Goal: Navigation & Orientation: Go to known website

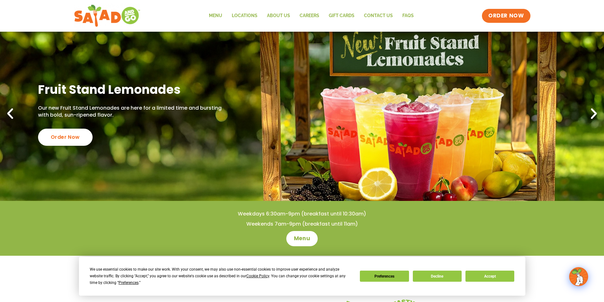
scroll to position [32, 0]
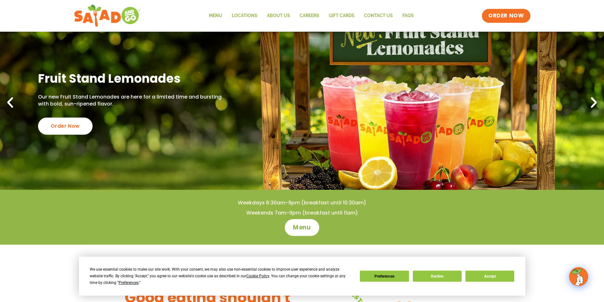
click at [307, 224] on span "Menu" at bounding box center [302, 227] width 18 height 8
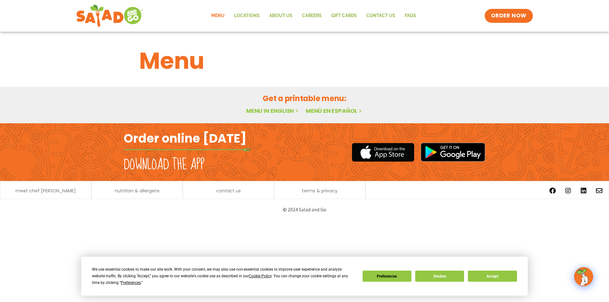
click at [281, 108] on link "Menu in English" at bounding box center [272, 111] width 53 height 8
click at [286, 112] on link "Menu in English" at bounding box center [272, 111] width 53 height 8
click at [494, 272] on button "Accept" at bounding box center [492, 276] width 49 height 11
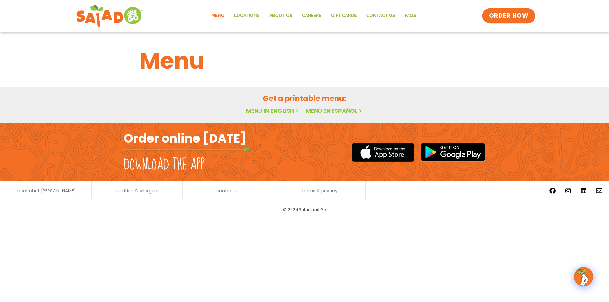
click at [499, 18] on span "ORDER NOW" at bounding box center [508, 16] width 39 height 8
